Goal: Check status: Check status

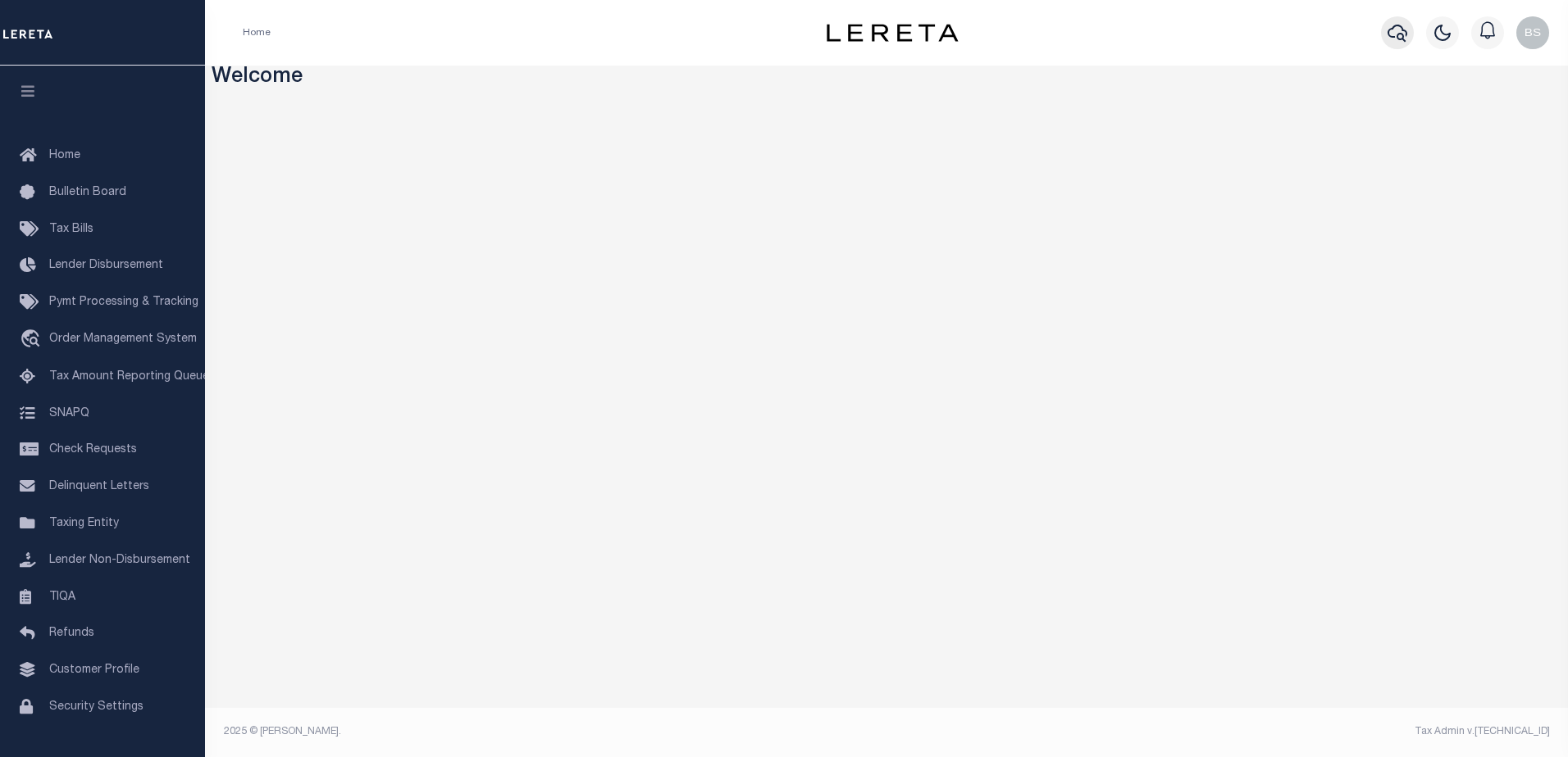
click at [1405, 20] on button "button" at bounding box center [1397, 33] width 33 height 33
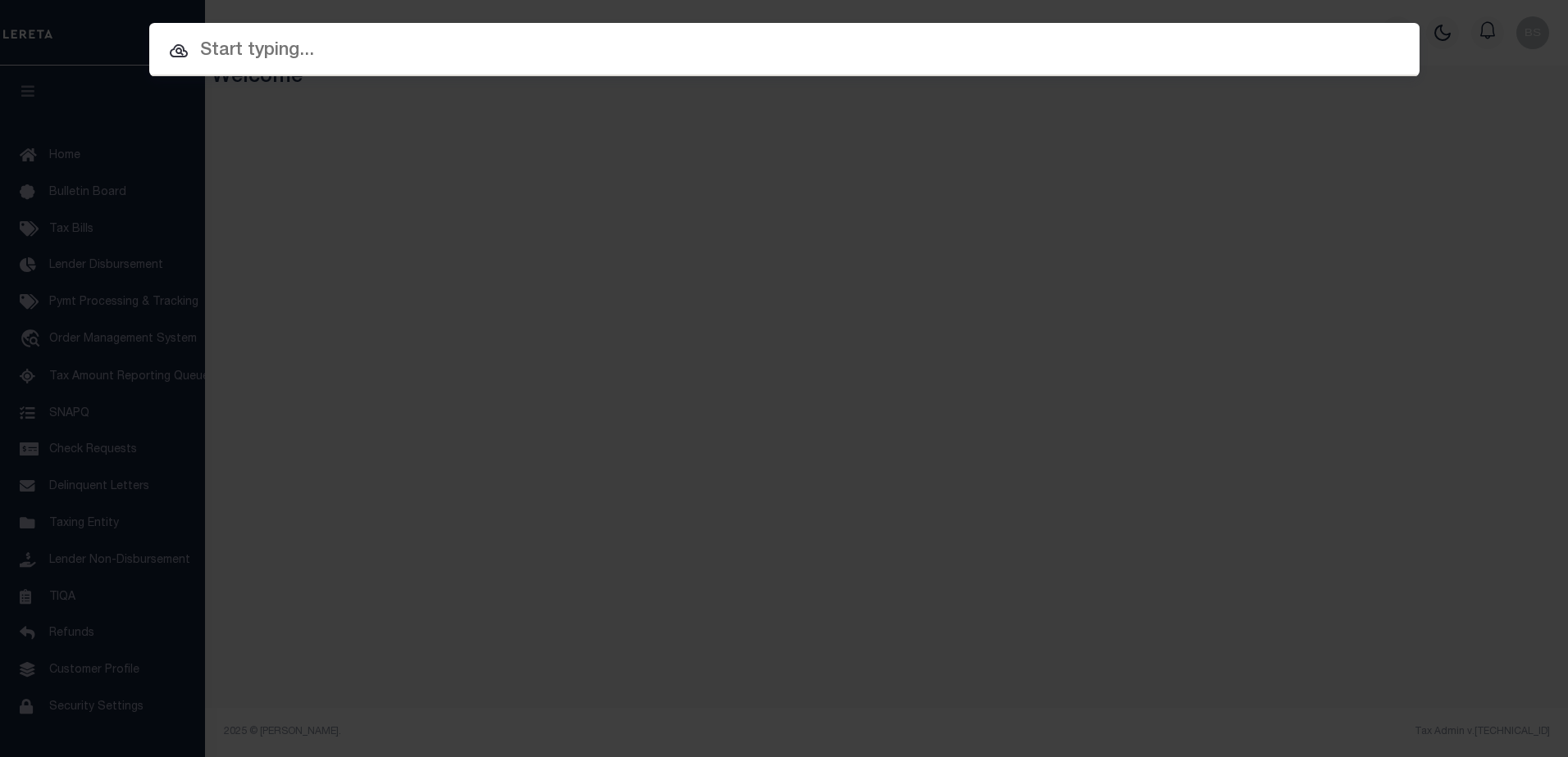
drag, startPoint x: 211, startPoint y: 45, endPoint x: 238, endPoint y: 31, distance: 30.4
click at [215, 44] on input "text" at bounding box center [784, 51] width 1271 height 28
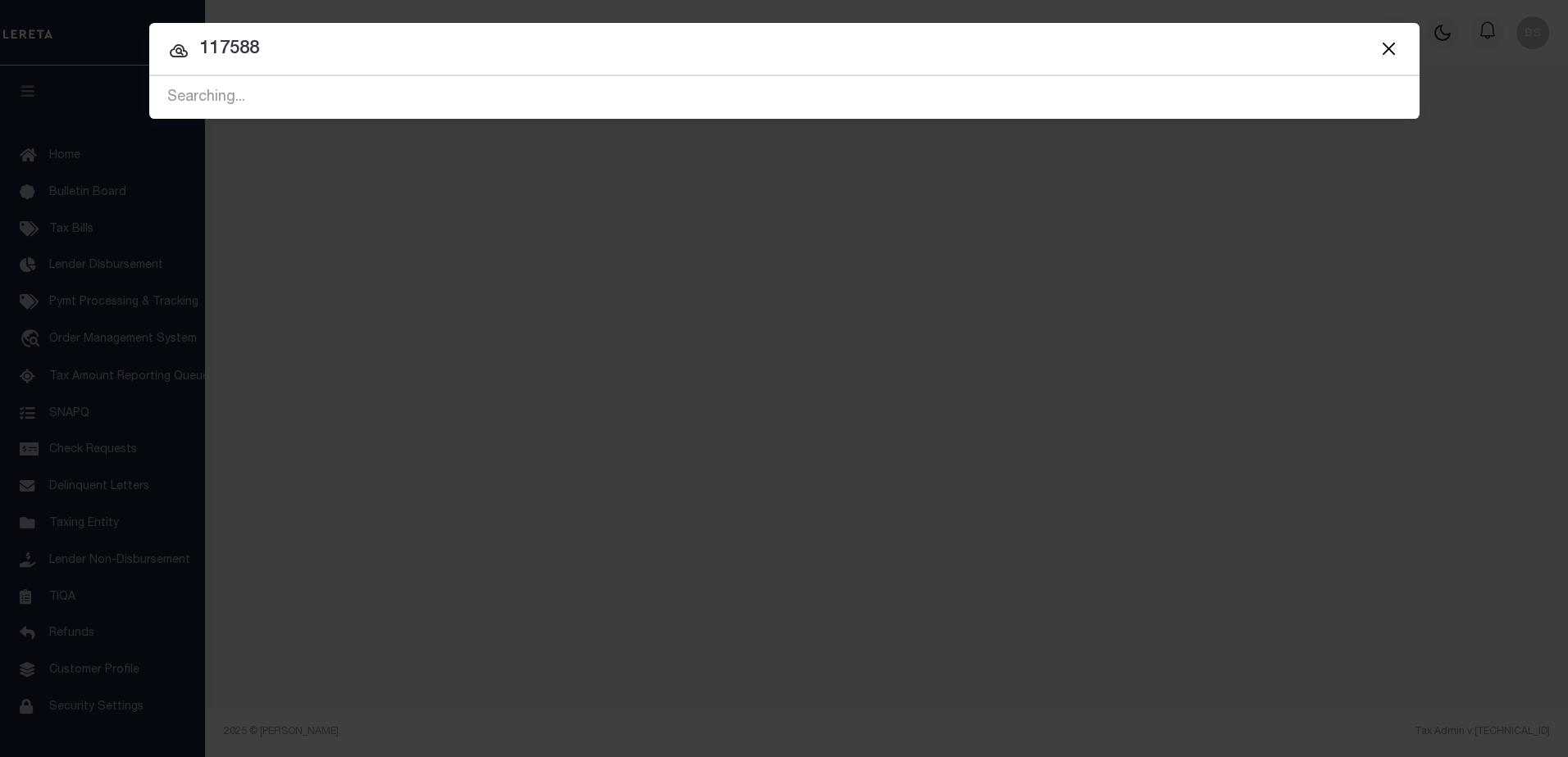
type input "117588"
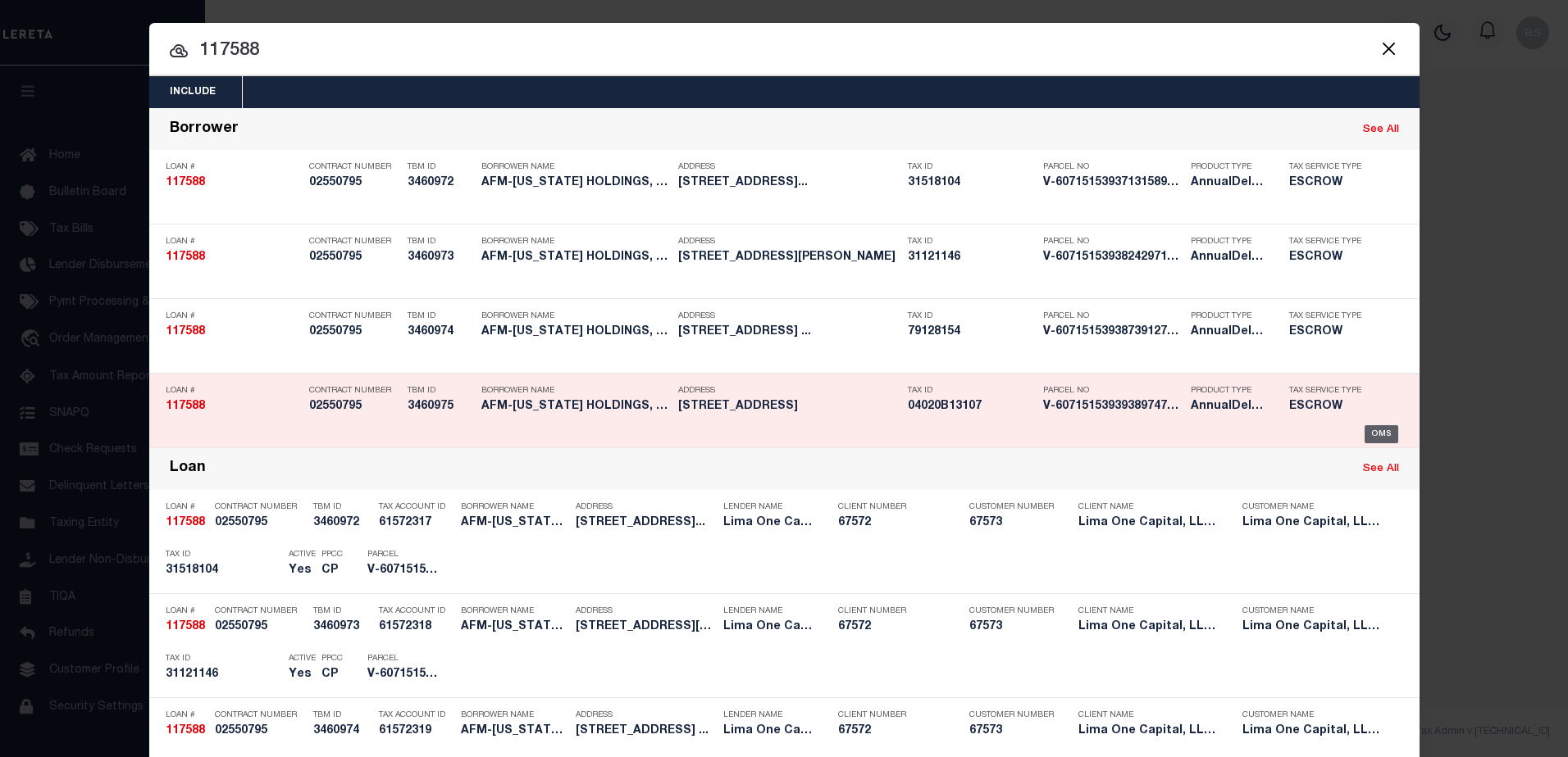
click at [1373, 431] on div "OMS" at bounding box center [1381, 434] width 33 height 18
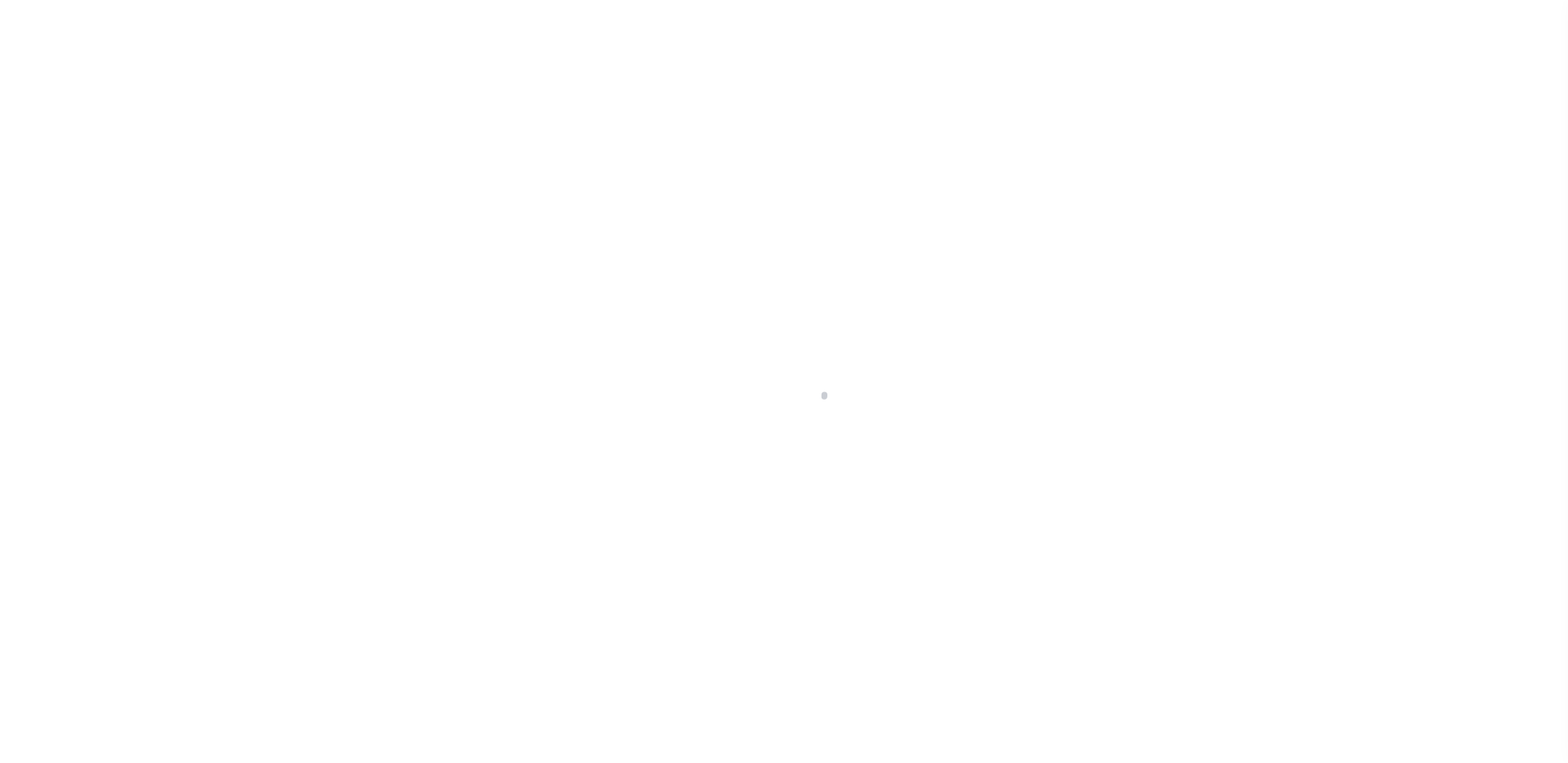
type input "117588"
type input "AFM-[US_STATE] HOLDINGS, LLC"
select select
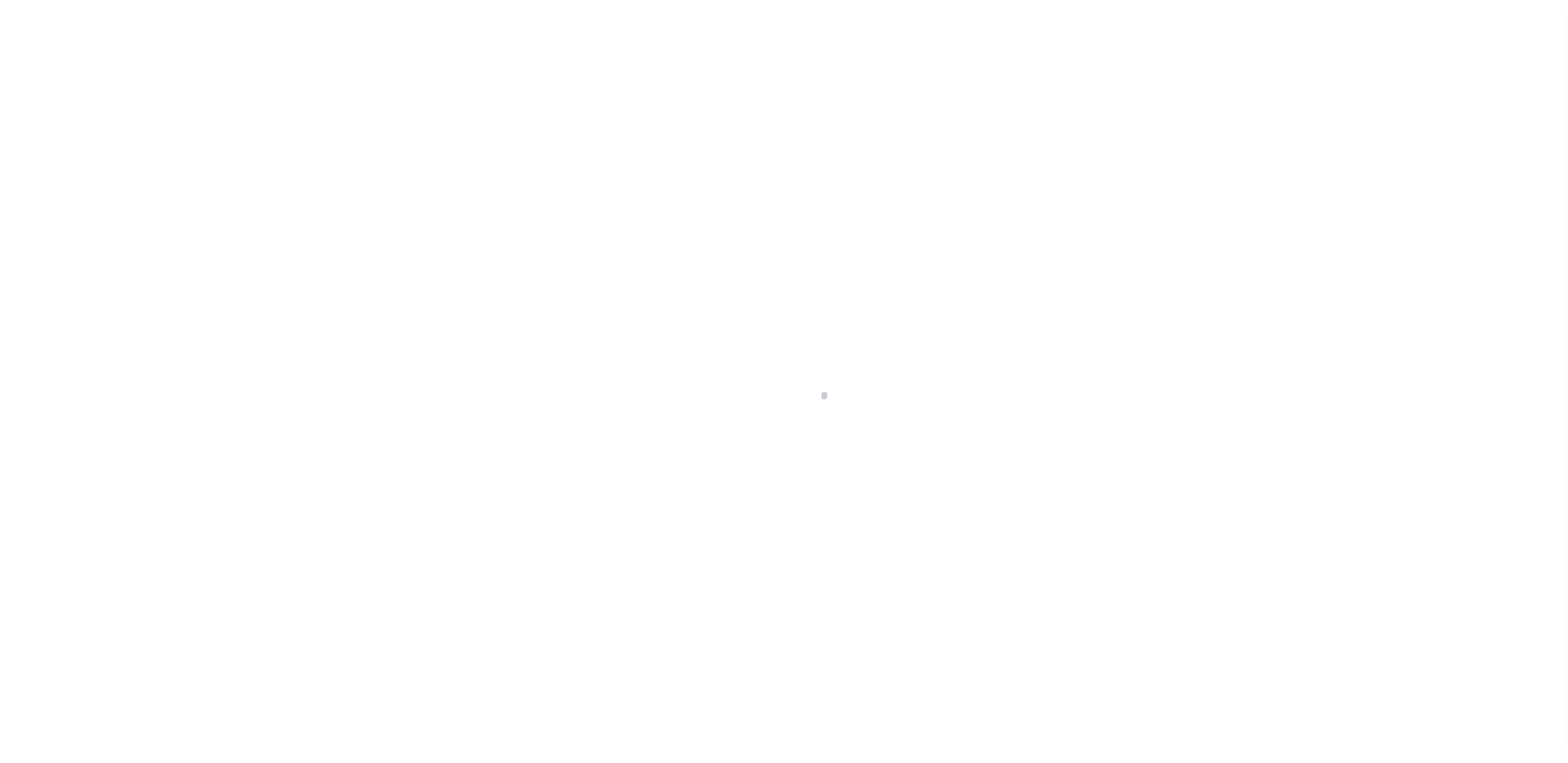
select select
type input "[STREET_ADDRESS]"
select select "Escrow"
select select
type input "WADSWORTH OH 44281"
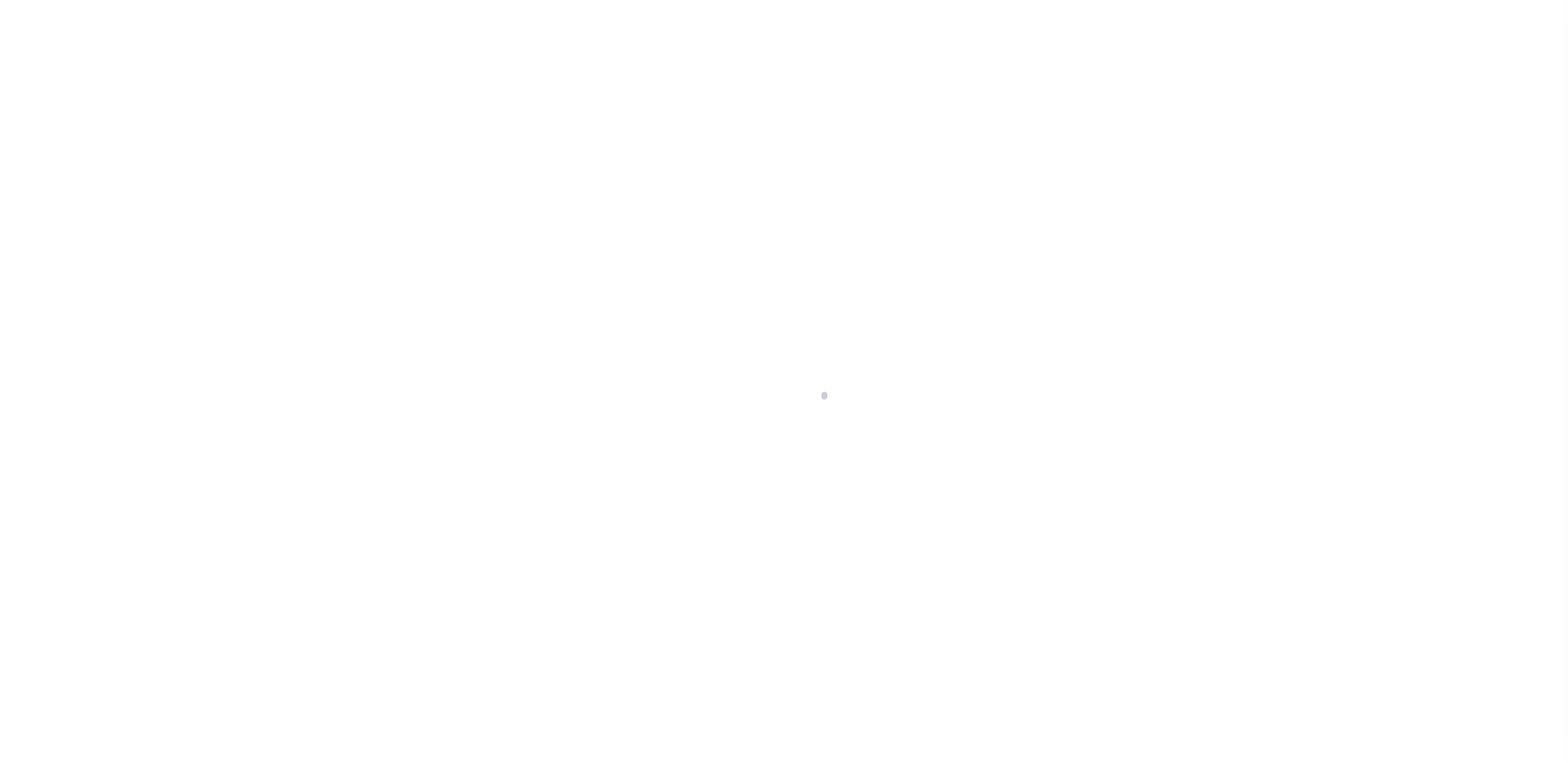
type input "117588-4"
type input "OH"
type textarea "COLLECTOR: ENTITY: PARCEL: 31518104"
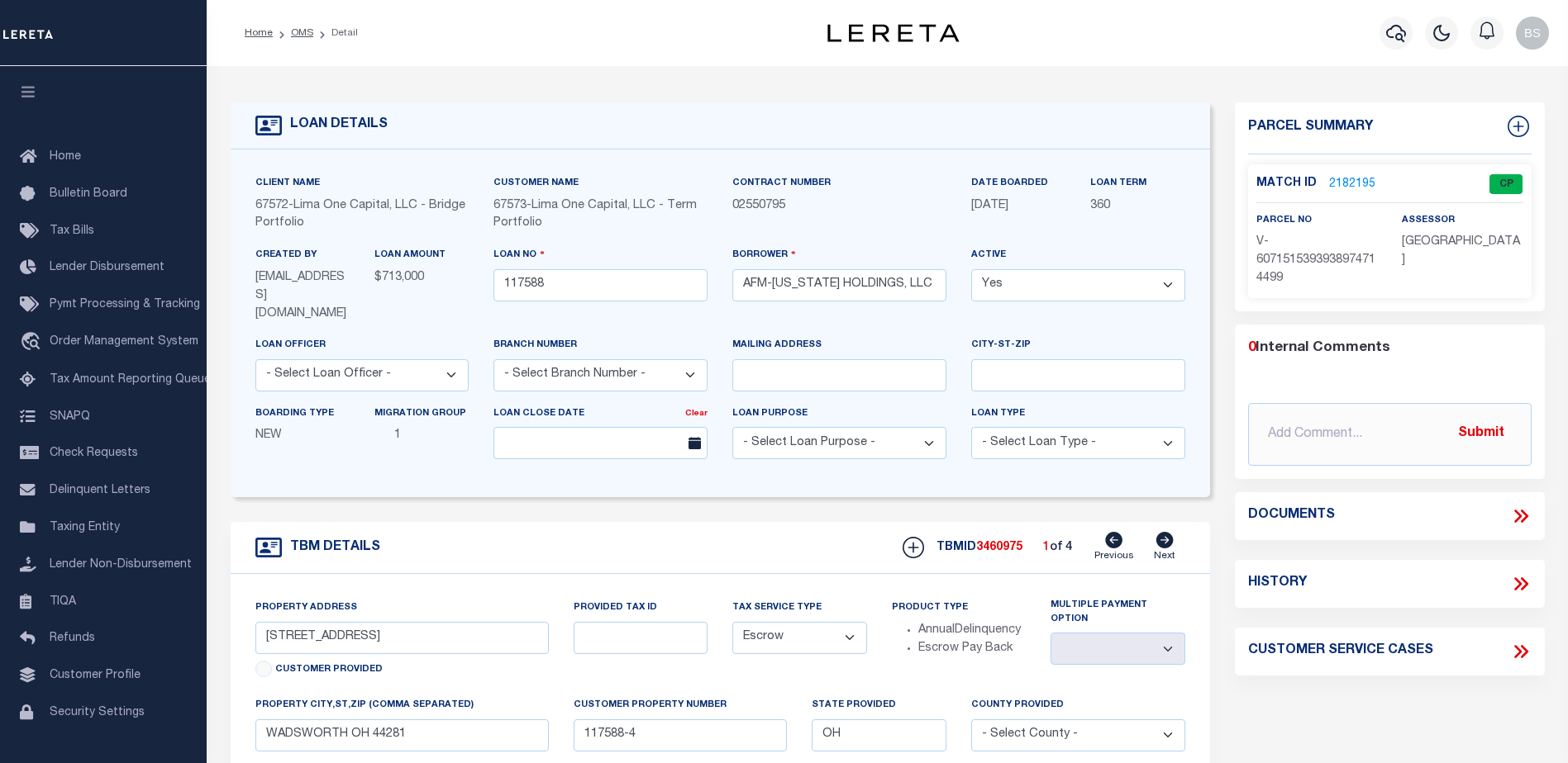
click at [1348, 182] on link "2182195" at bounding box center [1352, 185] width 47 height 17
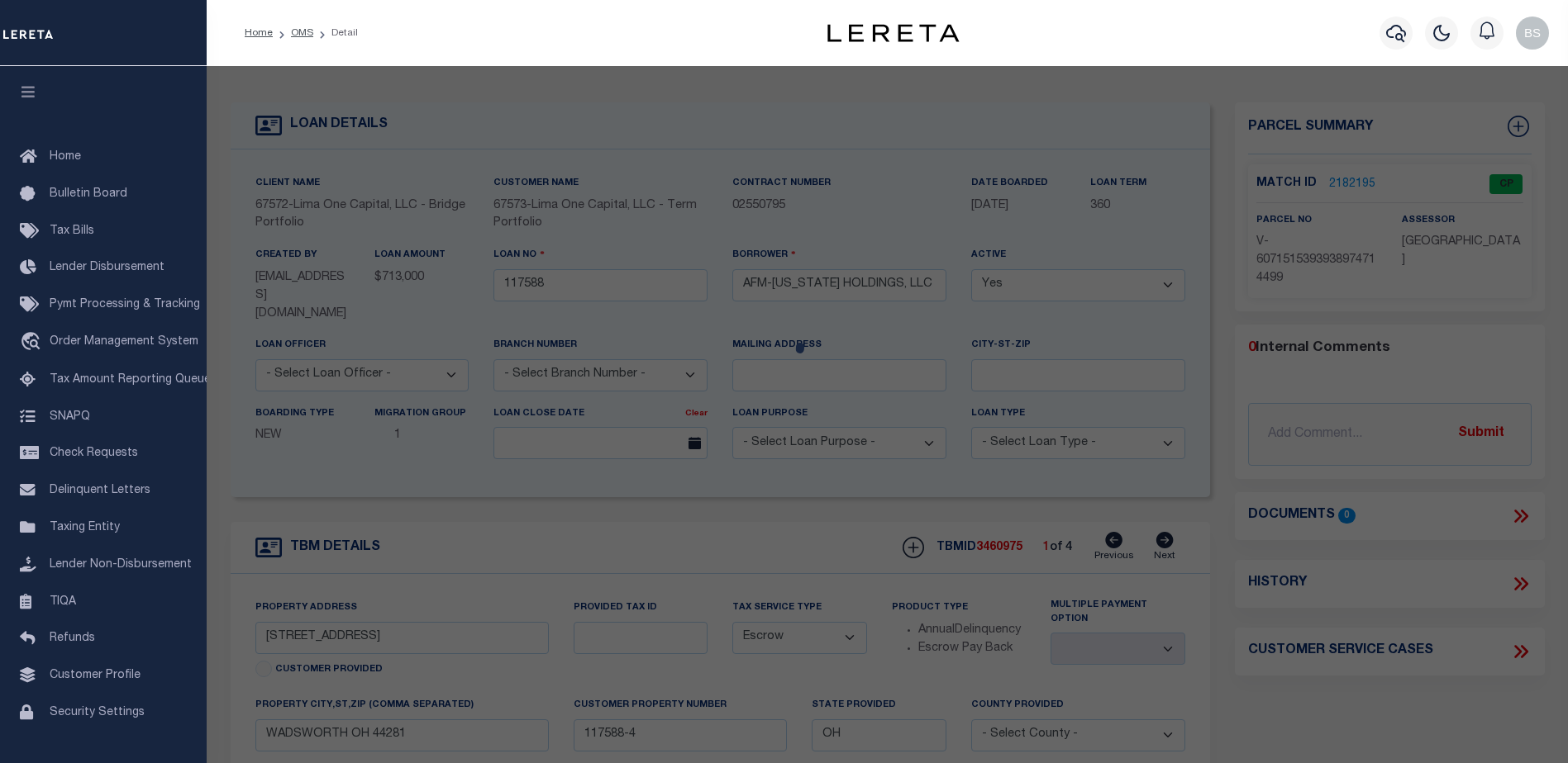
checkbox input "false"
select select "CP"
select select "AGW"
select select
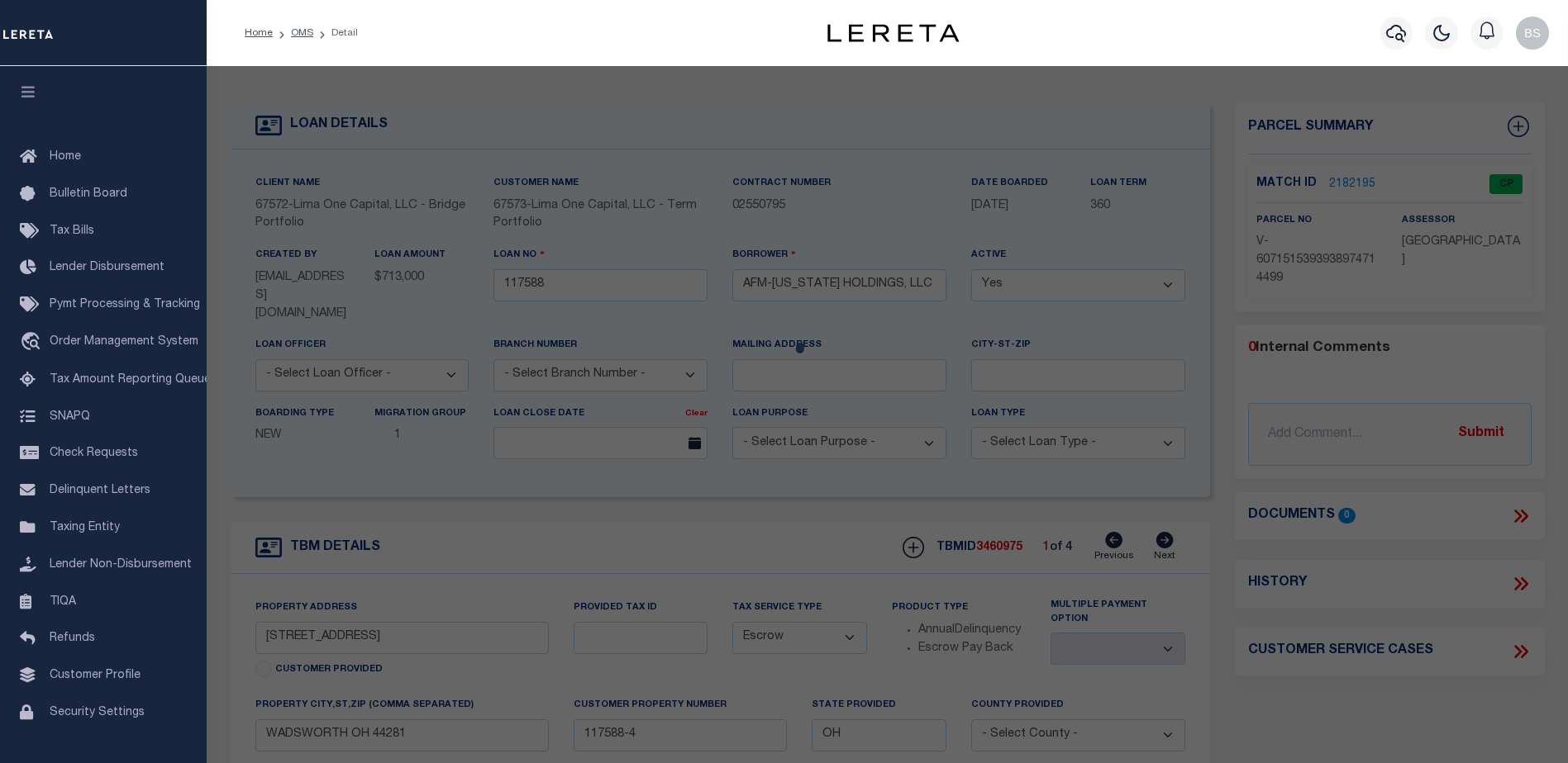
type input "[STREET_ADDRESS]"
checkbox input "false"
type input "WADSWORTH OH 44281"
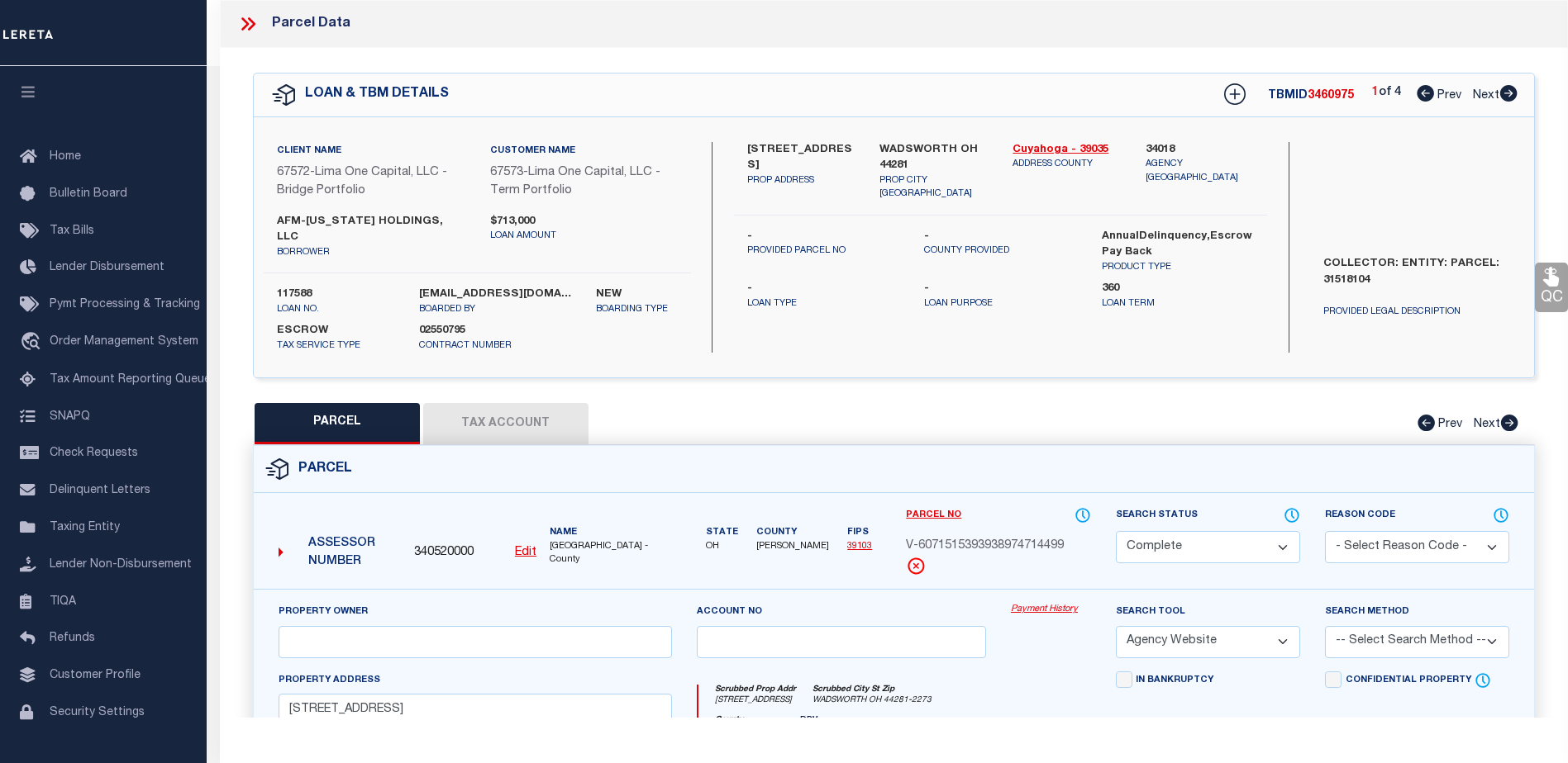
click at [1030, 603] on link "Payment History" at bounding box center [1050, 610] width 80 height 14
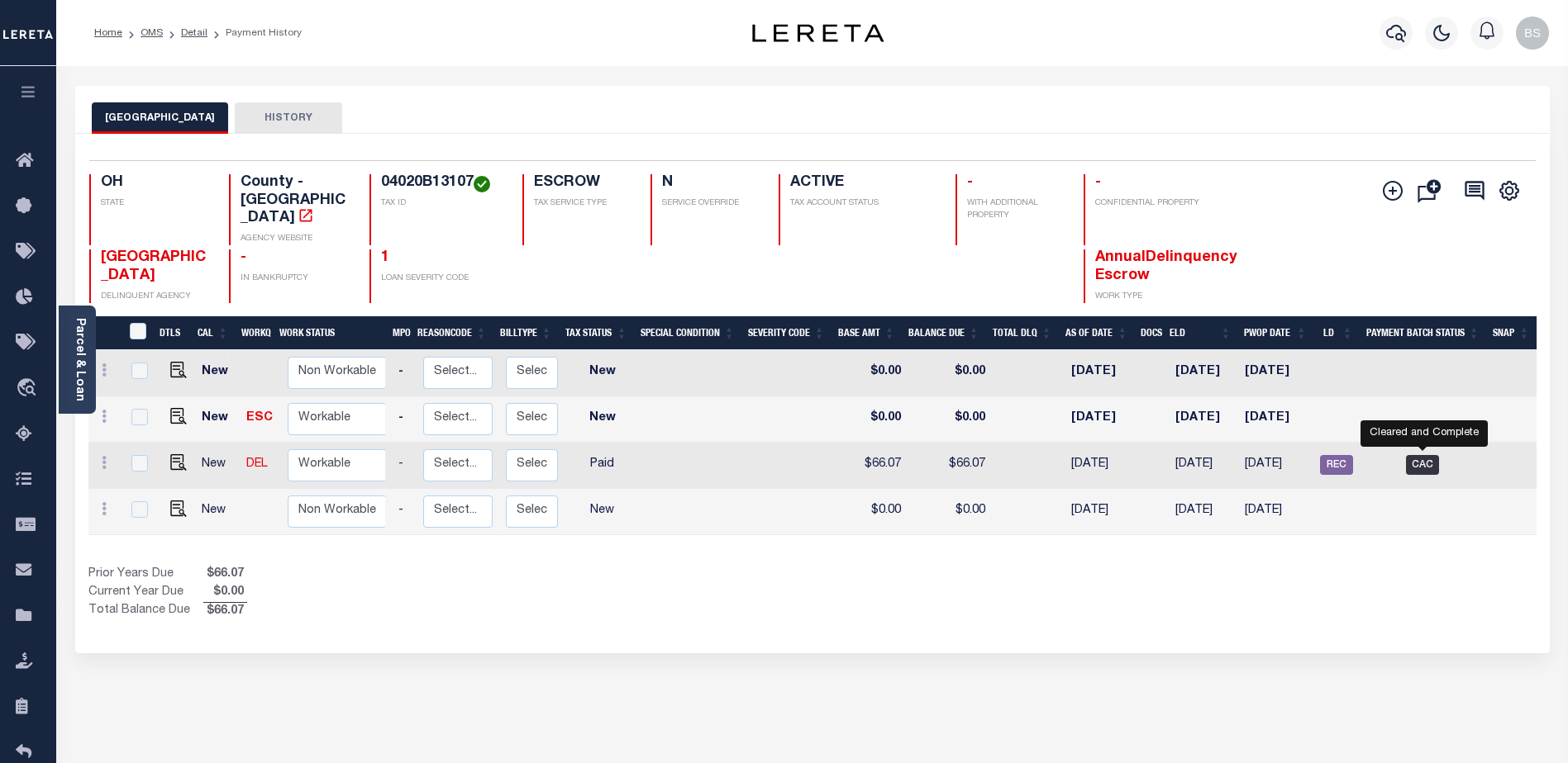
click at [1417, 455] on span "CAC" at bounding box center [1422, 464] width 33 height 20
checkbox input "true"
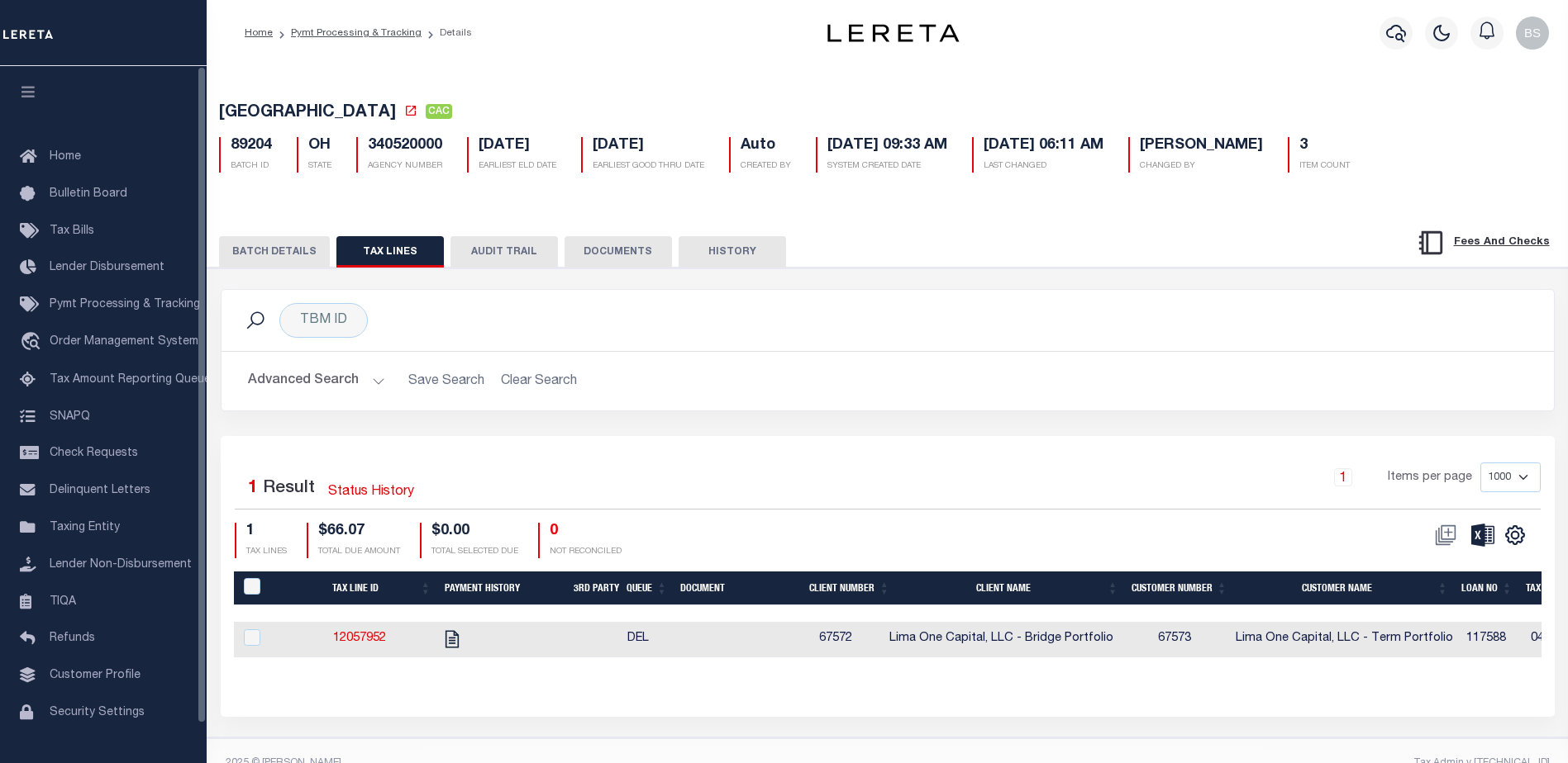
click at [323, 196] on div "MEDINA COUNTY CAC 89204 BATCH ID OH STATE 340520000 AGENCY NUMBER Auto 3" at bounding box center [888, 401] width 1378 height 677
click at [277, 260] on button "BATCH DETAILS" at bounding box center [275, 252] width 111 height 31
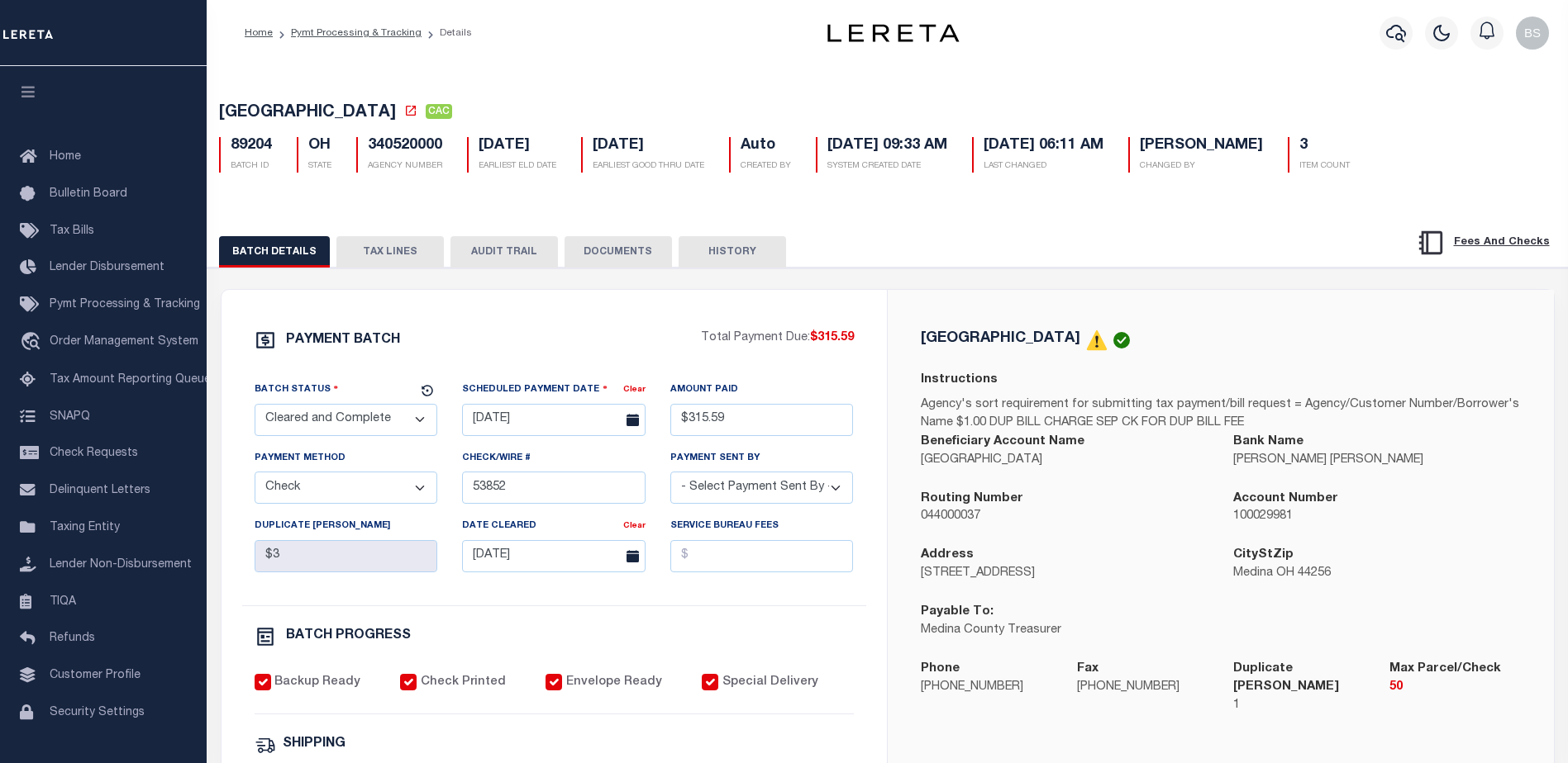
click at [389, 255] on button "TAX LINES" at bounding box center [390, 252] width 107 height 31
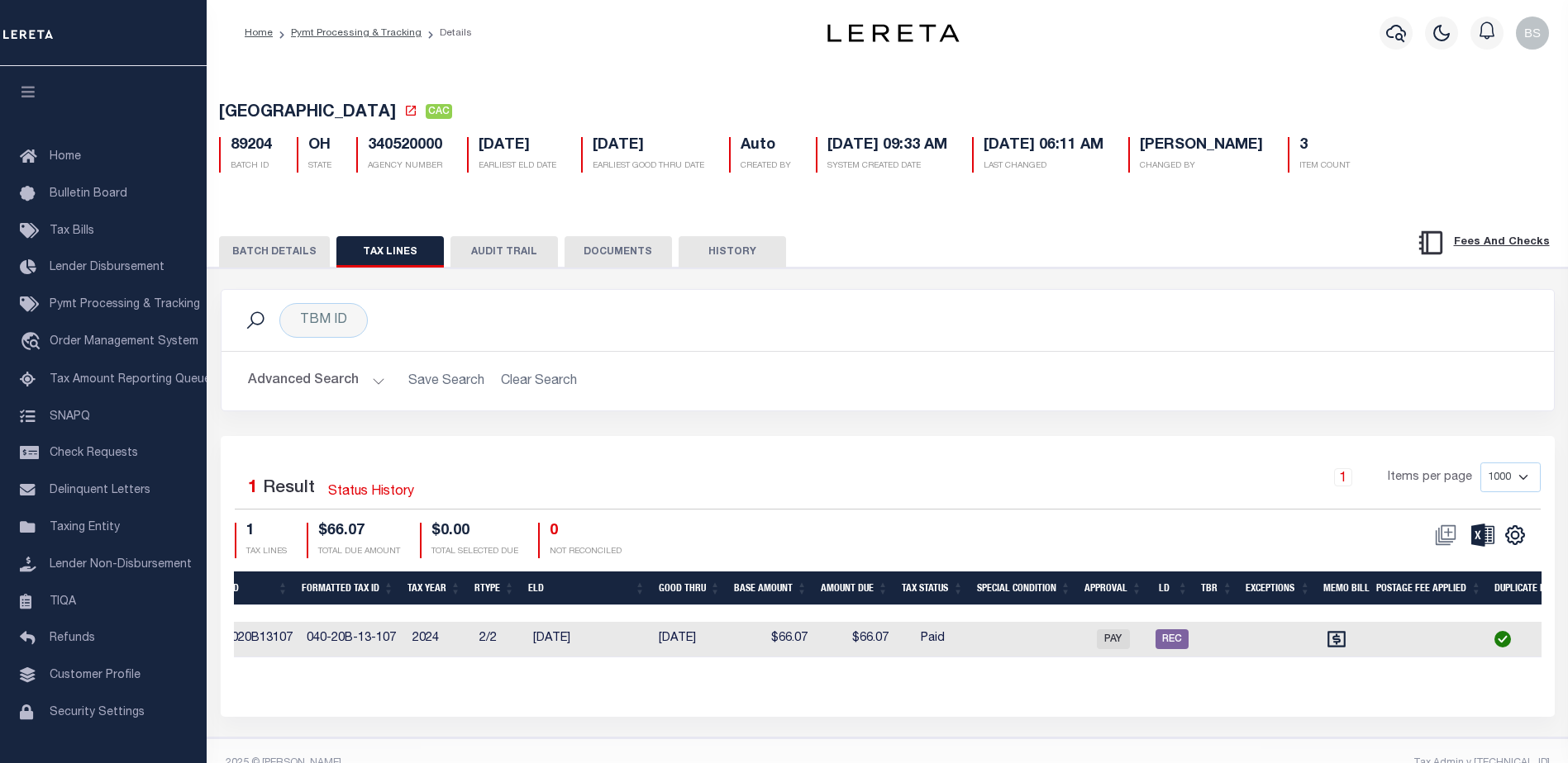
scroll to position [0, 1423]
